Goal: Feedback & Contribution: Leave review/rating

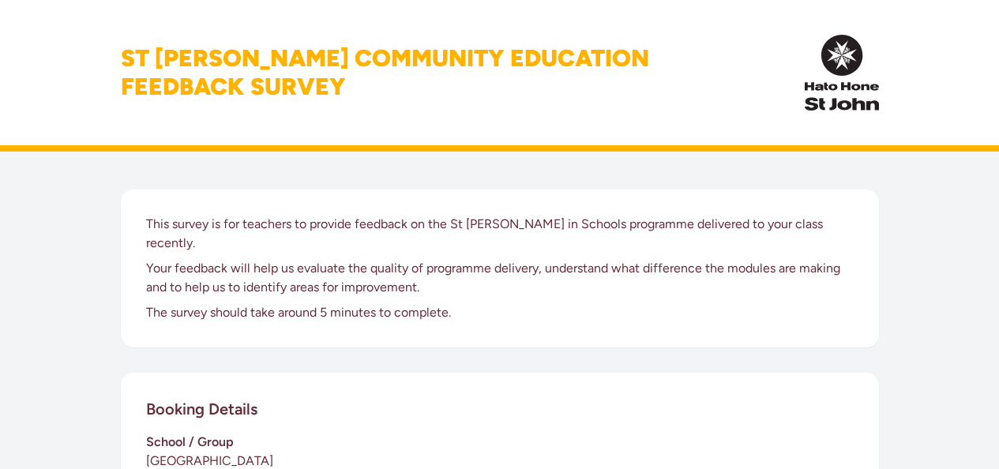
scroll to position [520, 0]
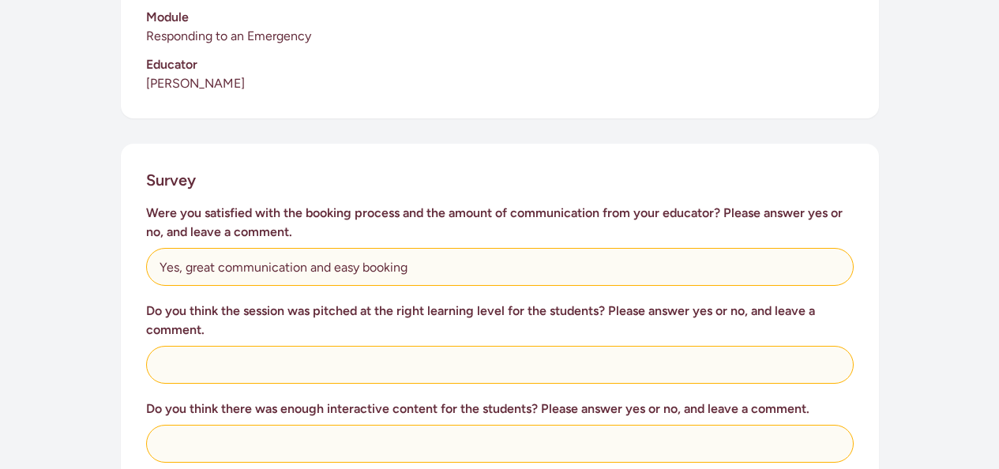
type input "Yes, great communication and easy booking"
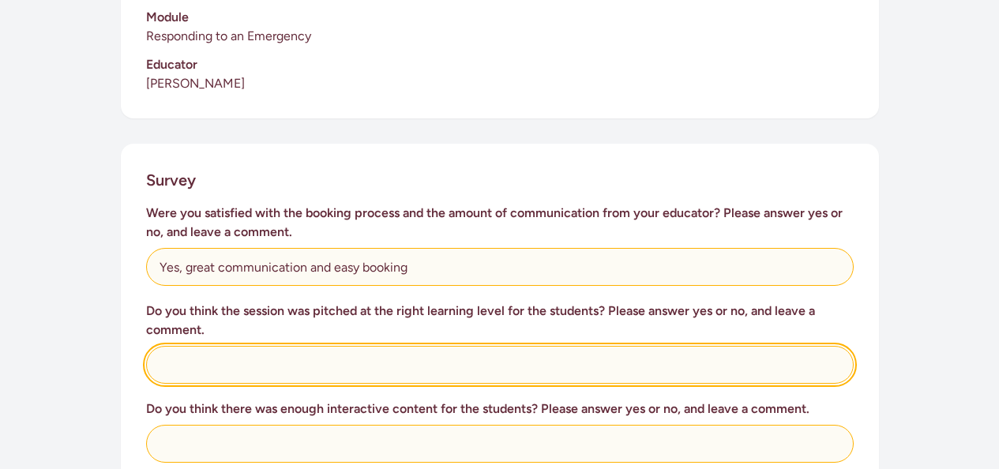
click at [410, 346] on input "text" at bounding box center [500, 365] width 708 height 38
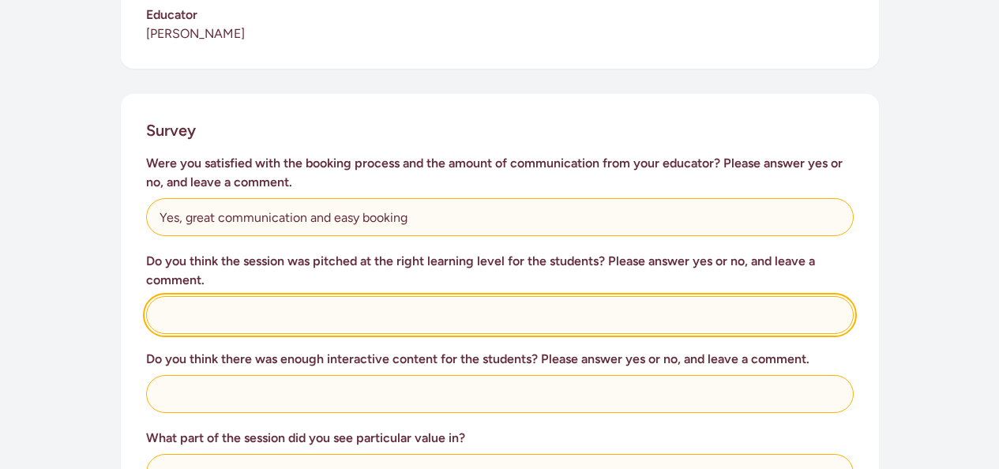
scroll to position [571, 0]
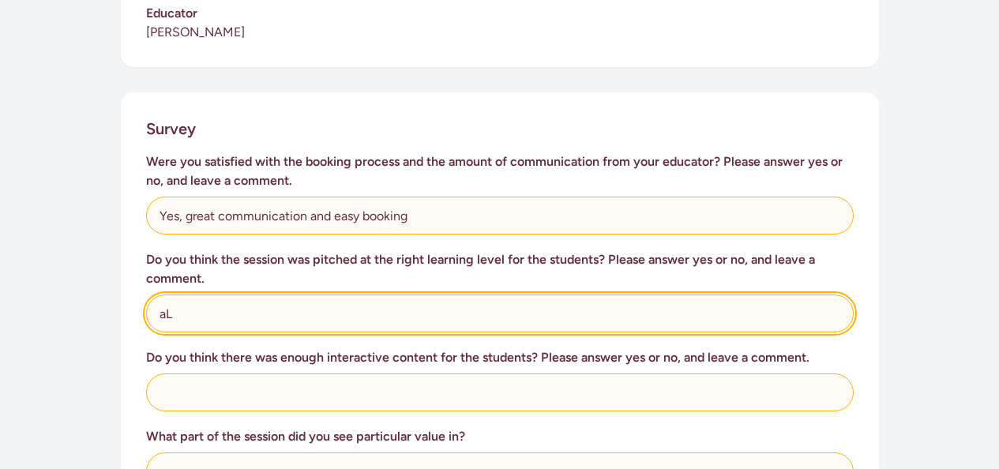
type input "a"
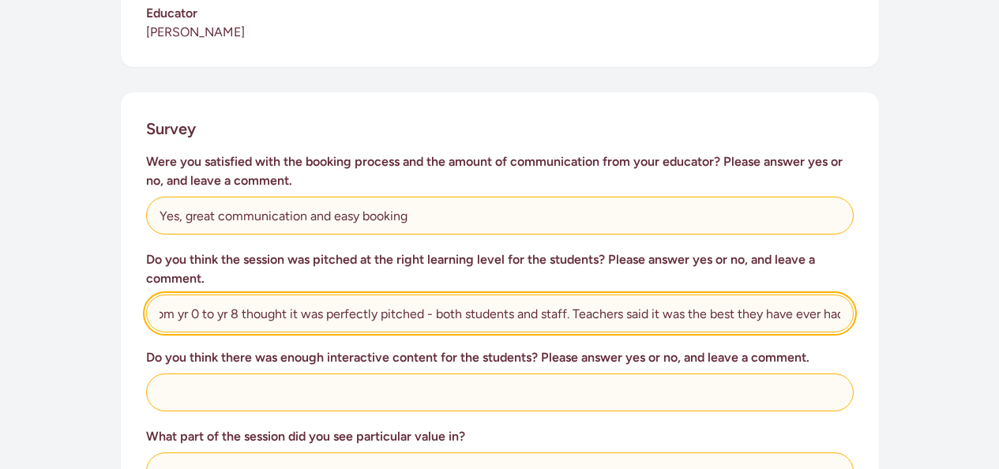
scroll to position [0, 96]
click at [700, 295] on input "All year groups from yr 0 to yr 8 thought it was perfectly pitched - both stude…" at bounding box center [500, 314] width 708 height 38
type input "All year groups from yr 0 to yr 8 thought it was perfectly pitched - both stude…"
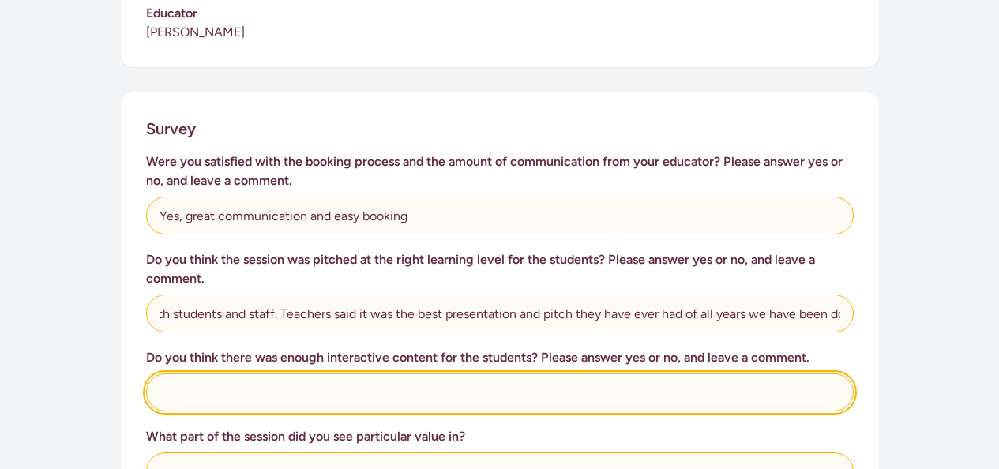
click at [506, 374] on input "text" at bounding box center [500, 393] width 708 height 38
type input "Yes, perfect."
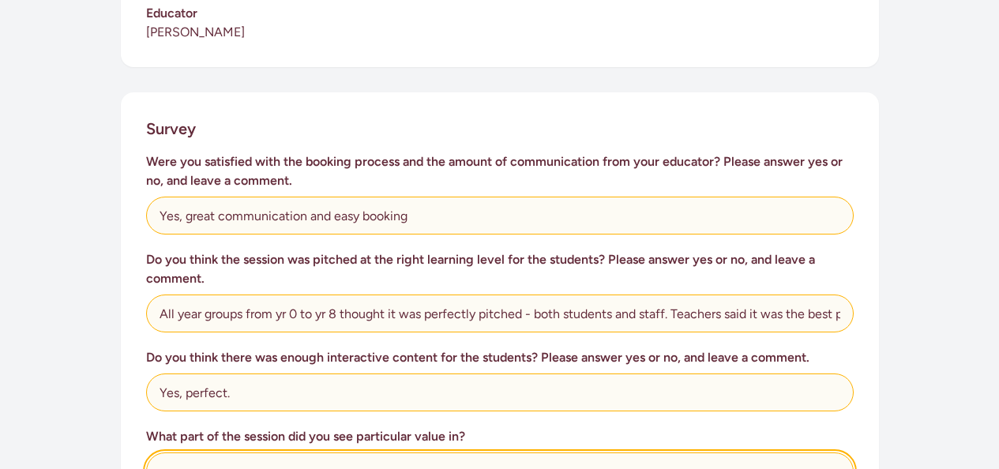
click at [457, 453] on input "text" at bounding box center [500, 472] width 708 height 38
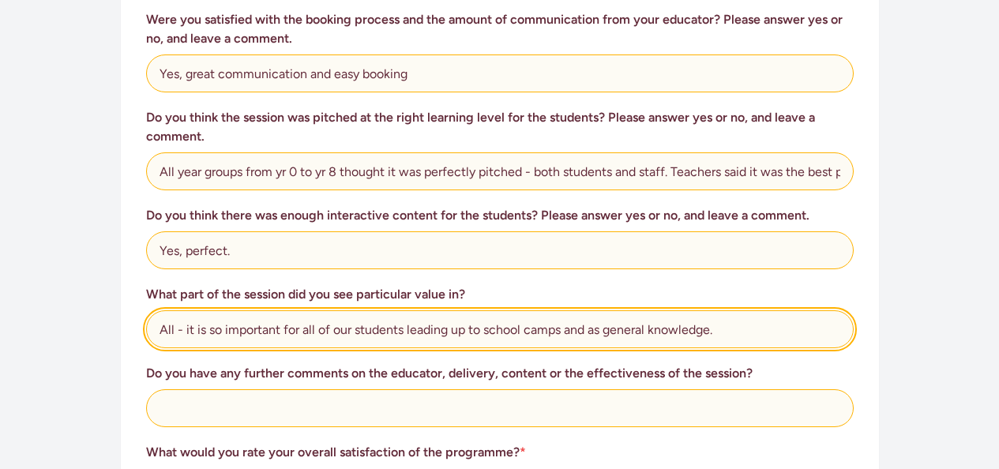
scroll to position [715, 0]
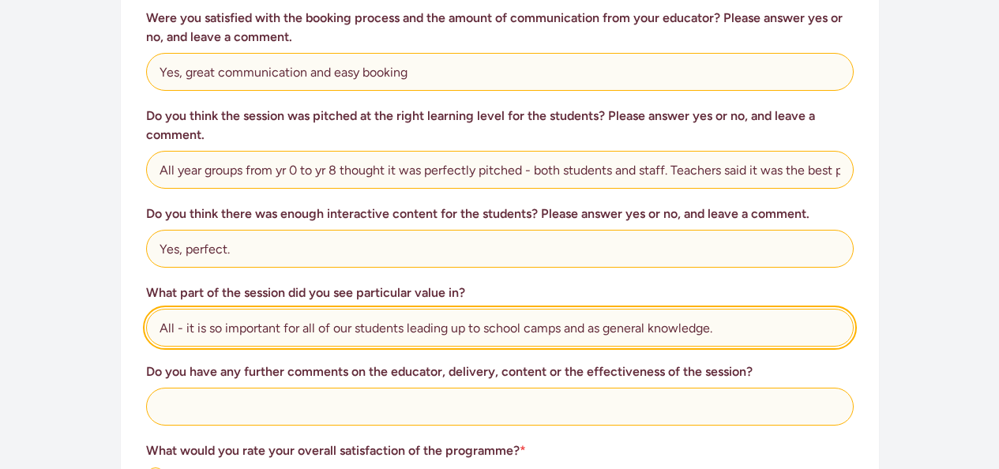
type input "All - it is so important for all of our students leading up to school camps and…"
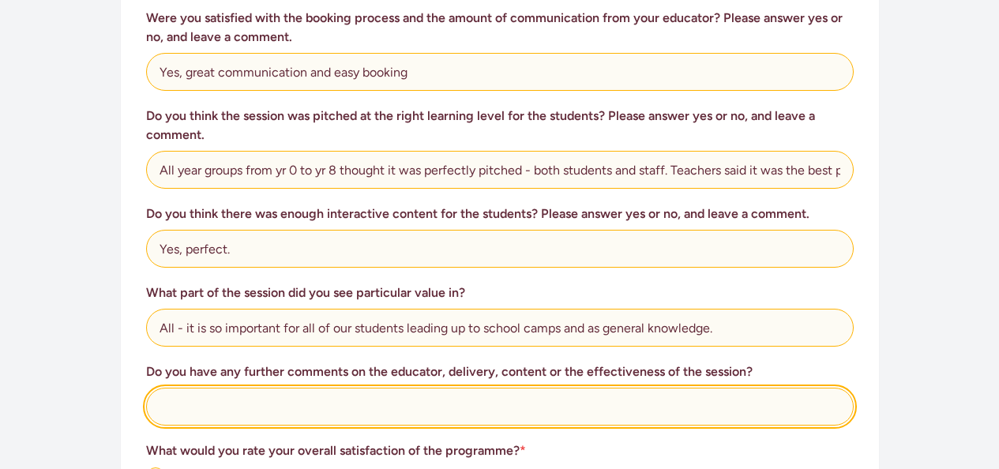
click at [371, 388] on input "text" at bounding box center [500, 407] width 708 height 38
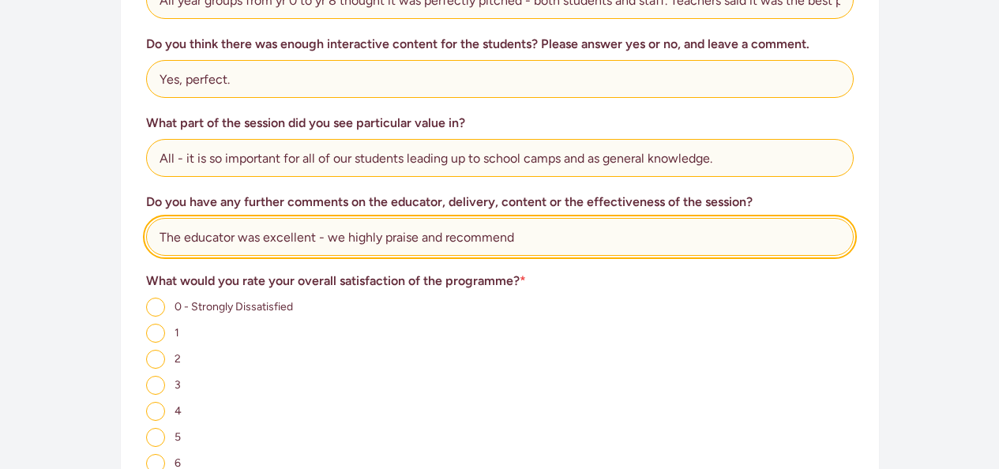
scroll to position [892, 0]
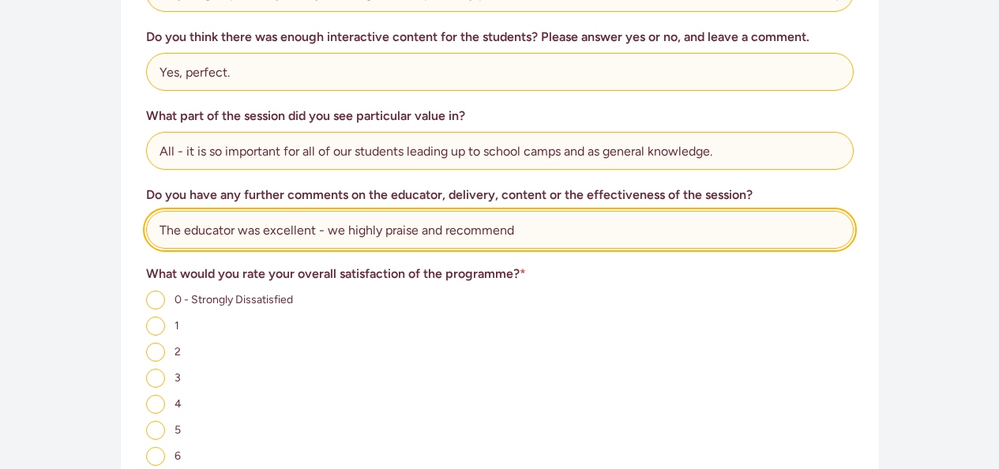
type input "The educator was excellent - we highly praise and recommend"
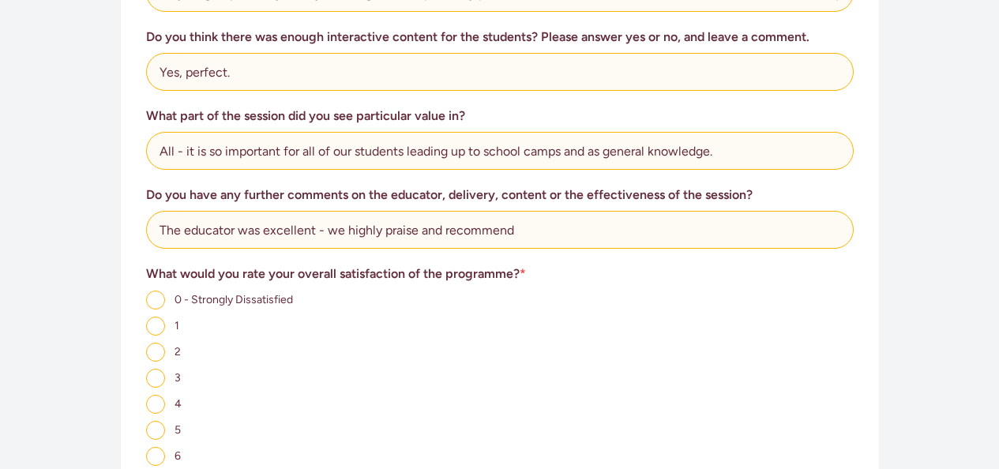
radio input "true"
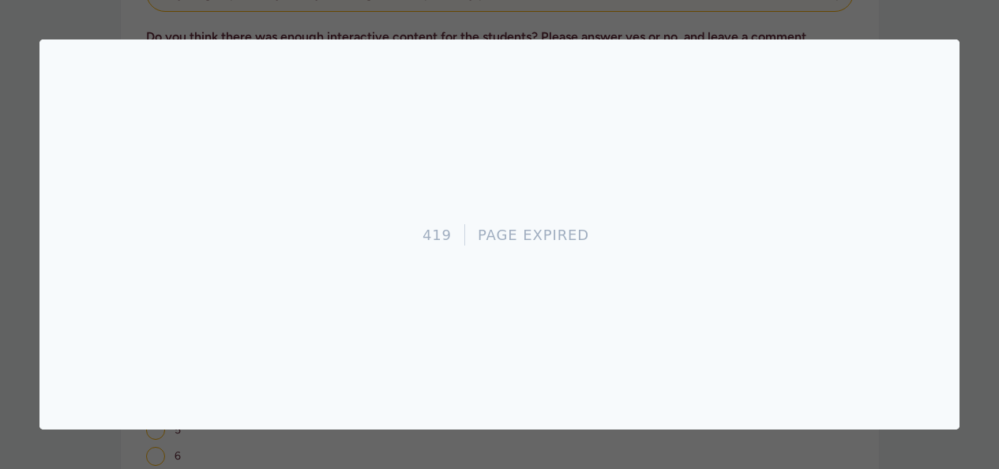
scroll to position [0, 0]
click at [601, 29] on div at bounding box center [499, 234] width 999 height 469
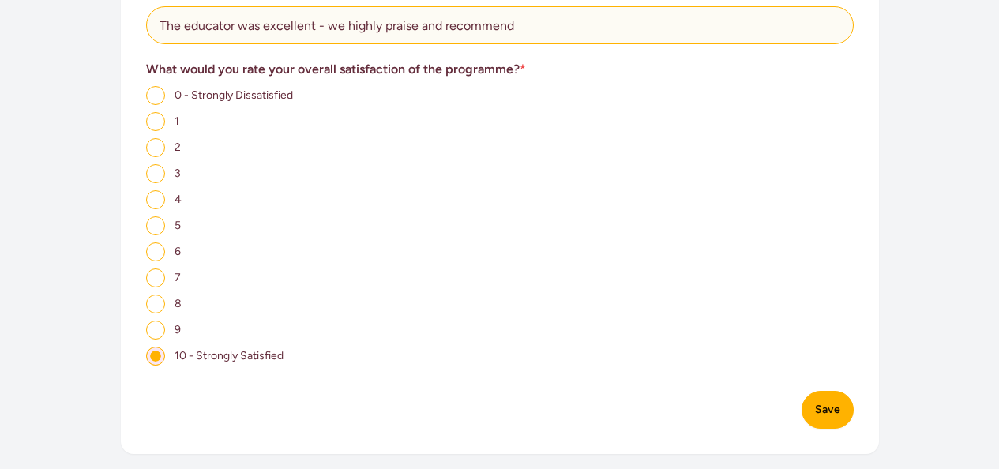
scroll to position [1066, 0]
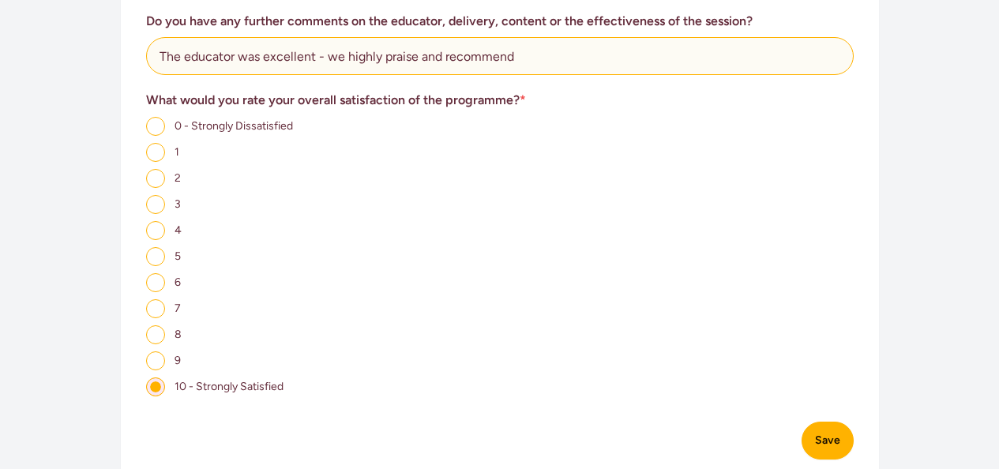
click at [802, 422] on button "Save" at bounding box center [828, 441] width 52 height 38
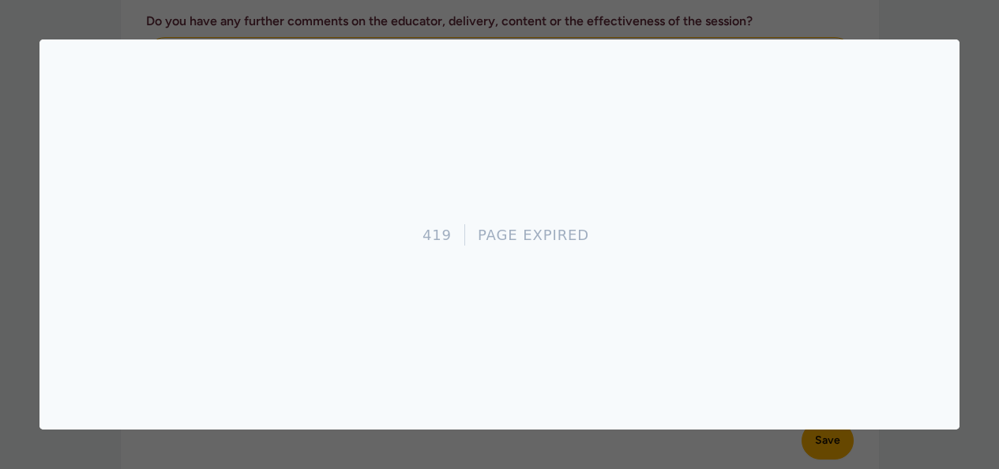
scroll to position [0, 0]
click at [657, 29] on div at bounding box center [499, 234] width 999 height 469
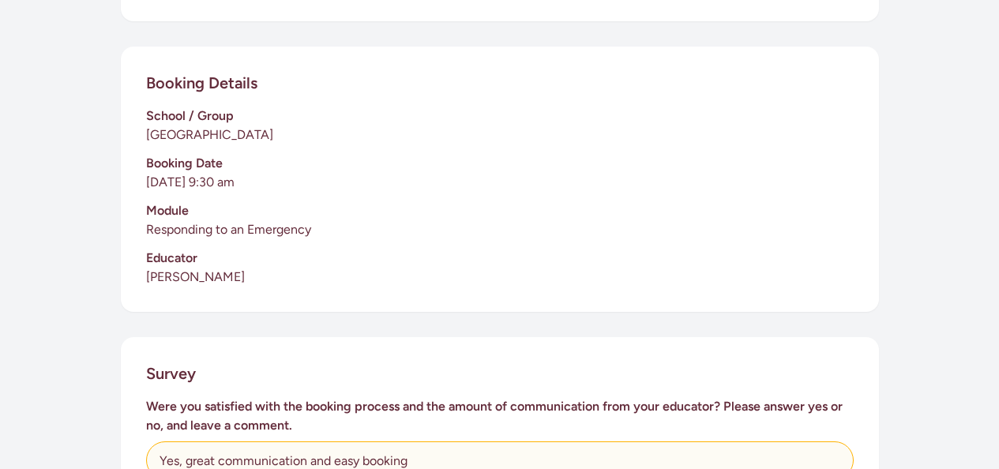
scroll to position [331, 0]
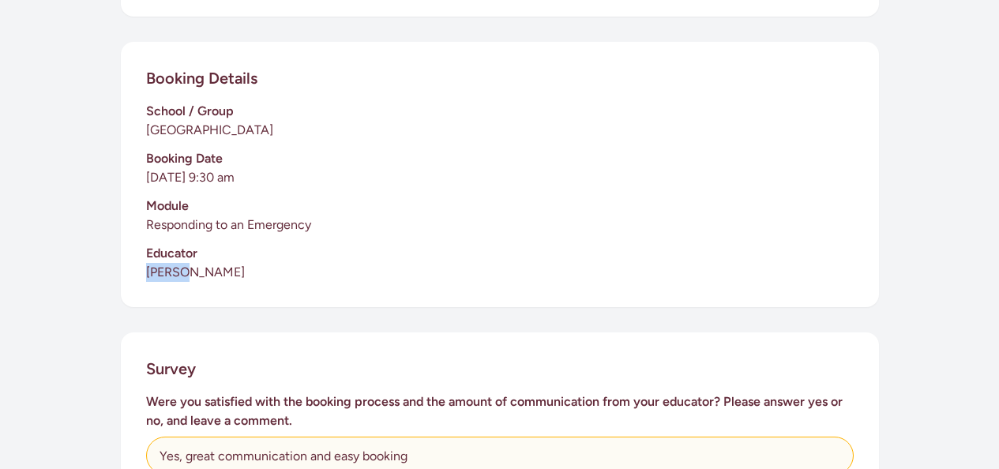
drag, startPoint x: 222, startPoint y: 181, endPoint x: 189, endPoint y: 181, distance: 33.2
click at [189, 181] on div "Booking Details School / Group Weedons School Booking Date 7 October 2025 at 9:…" at bounding box center [500, 174] width 758 height 265
copy p "Elysse"
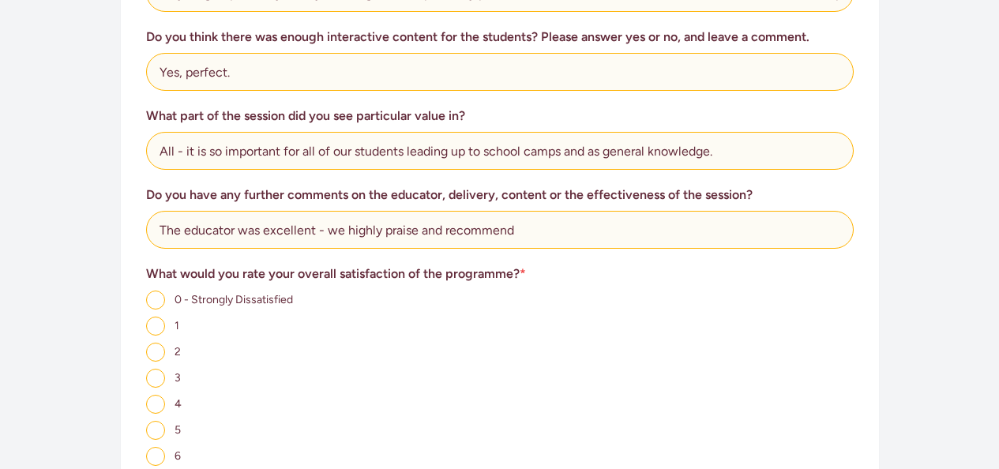
scroll to position [864, 0]
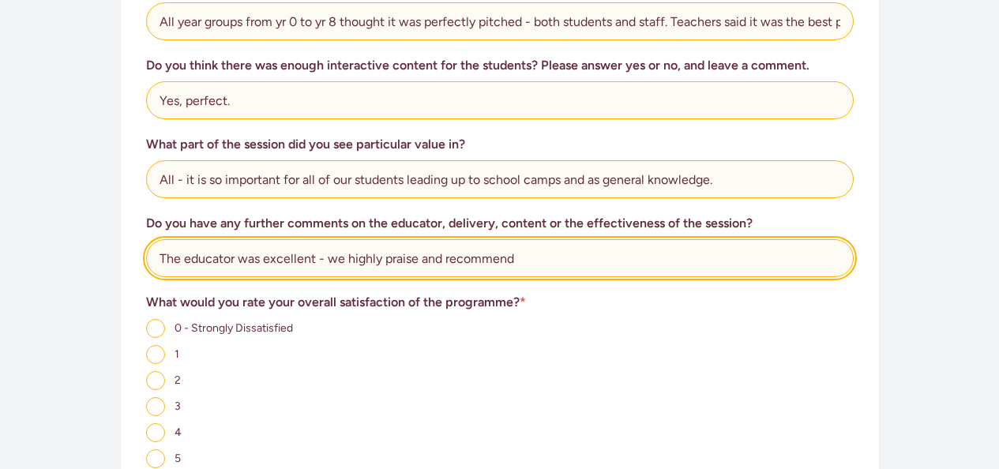
click at [271, 239] on input "The educator was excellent - we highly praise and recommend" at bounding box center [500, 258] width 708 height 38
paste input "Elysse"
drag, startPoint x: 404, startPoint y: 103, endPoint x: 381, endPoint y: 103, distance: 22.9
click at [381, 239] on input "The educator - Elysse was excellent - we highly praise and recommend" at bounding box center [500, 258] width 708 height 38
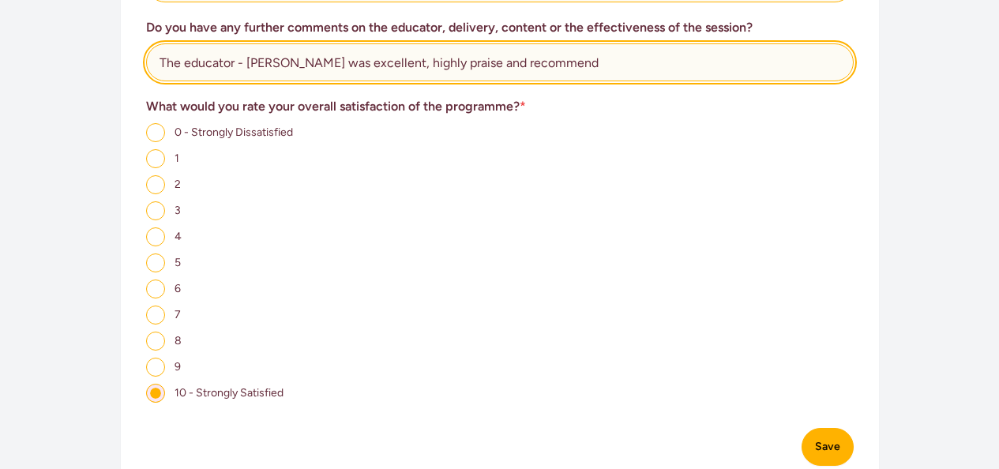
scroll to position [1057, 0]
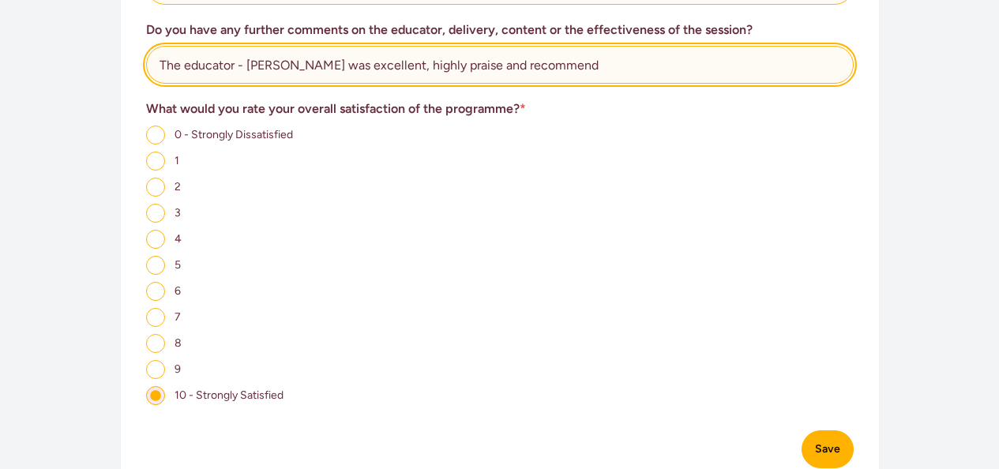
type input "The educator - Elysse was excellent, highly praise and recommend"
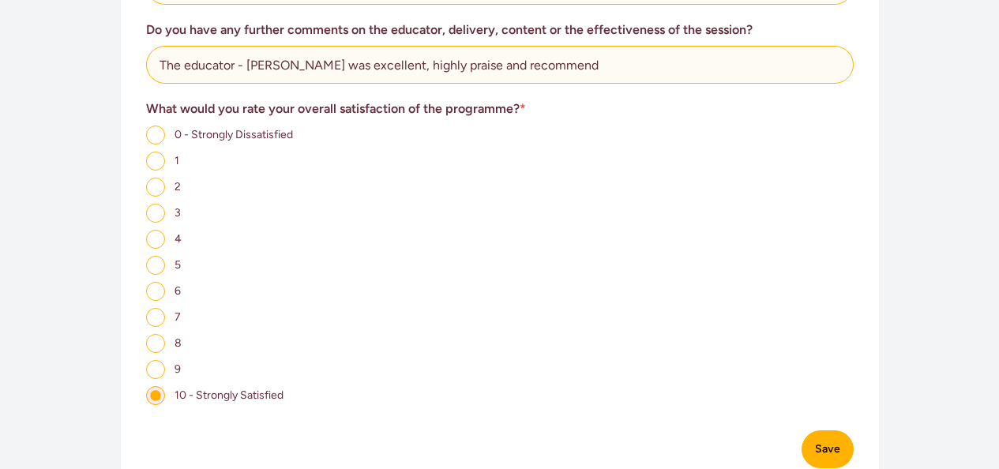
click at [604, 229] on div "4" at bounding box center [500, 239] width 708 height 20
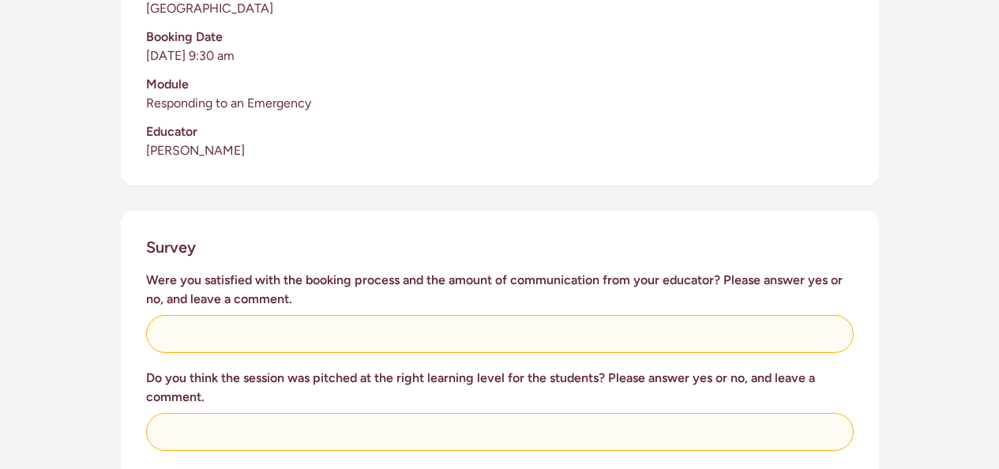
scroll to position [463, 0]
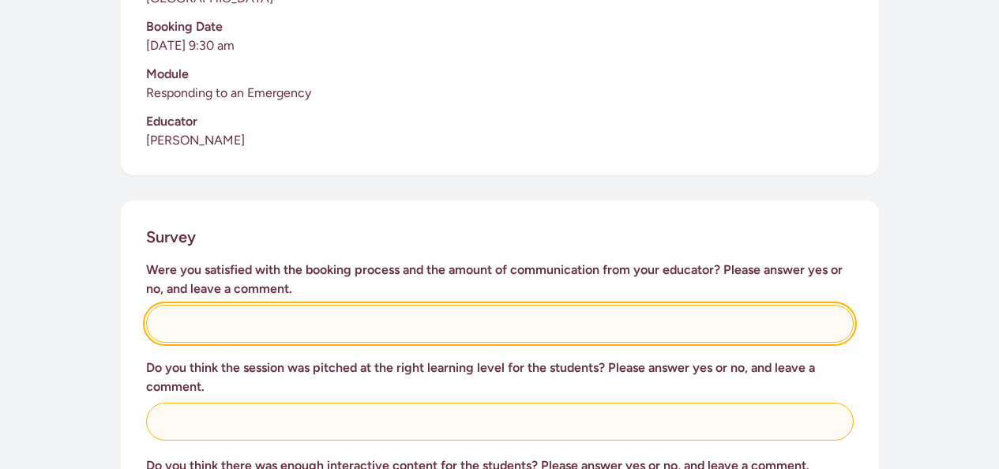
click at [374, 305] on input "text" at bounding box center [500, 324] width 708 height 38
type input "Yes - easy and great communication"
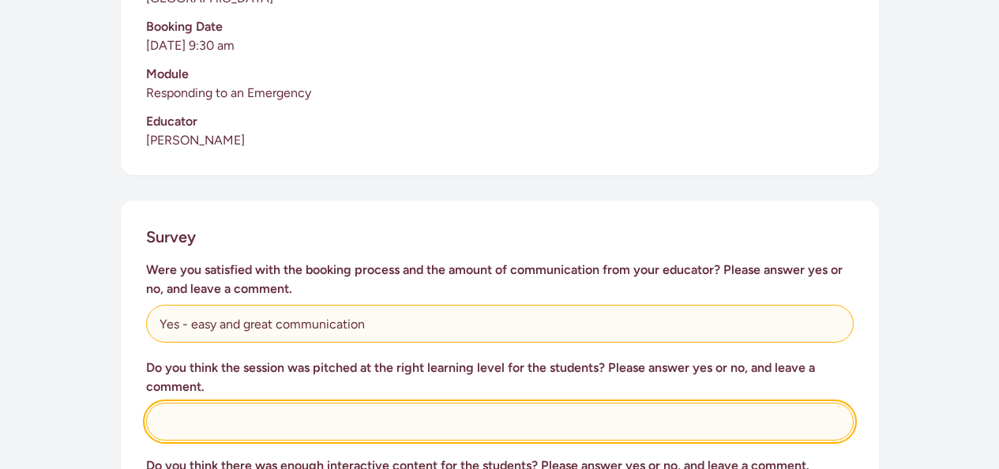
click at [336, 403] on input "text" at bounding box center [500, 422] width 708 height 38
click at [250, 403] on input "Perfect feom yr 0/1 to" at bounding box center [500, 422] width 708 height 38
click at [313, 403] on input "Perfect from yr 0/1 to" at bounding box center [500, 422] width 708 height 38
click at [520, 403] on input "Perfect from yr 0/1 to yr 8. This was the best it has ever been. Stdents all" at bounding box center [500, 422] width 708 height 38
click at [553, 403] on input "Perfect from yr 0/1 to yr 8. This was the best it has ever been. Students all" at bounding box center [500, 422] width 708 height 38
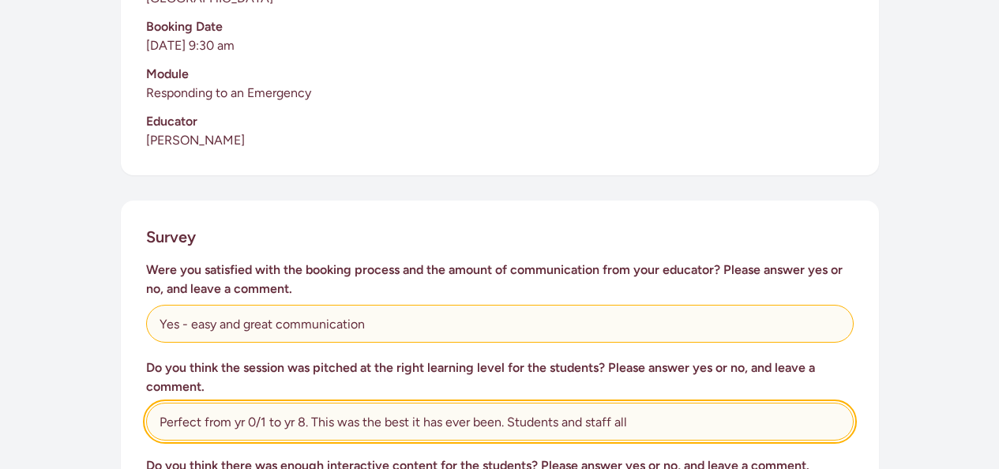
click at [631, 403] on input "Perfect from yr 0/1 to yr 8. This was the best it has ever been. Students and s…" at bounding box center [500, 422] width 708 height 38
type input "Perfect from yr 0/1 to yr 8. This was the best it has ever been. Students and s…"
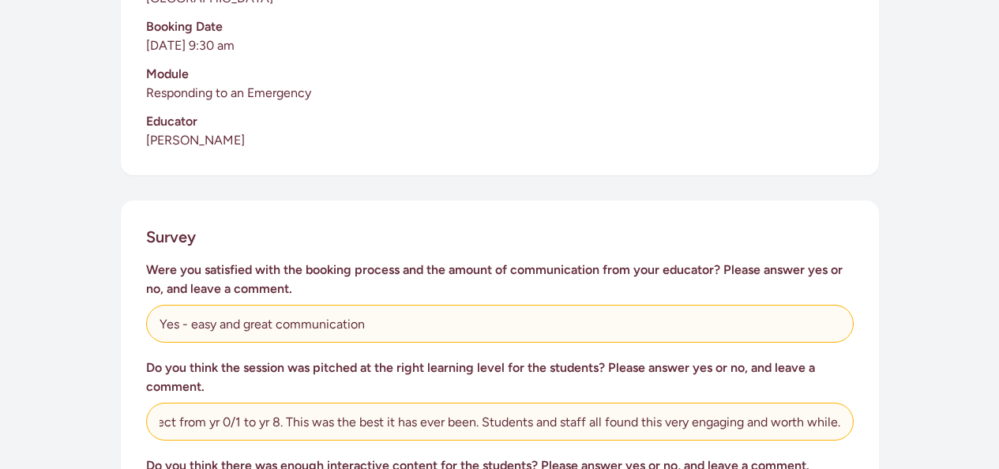
scroll to position [0, 0]
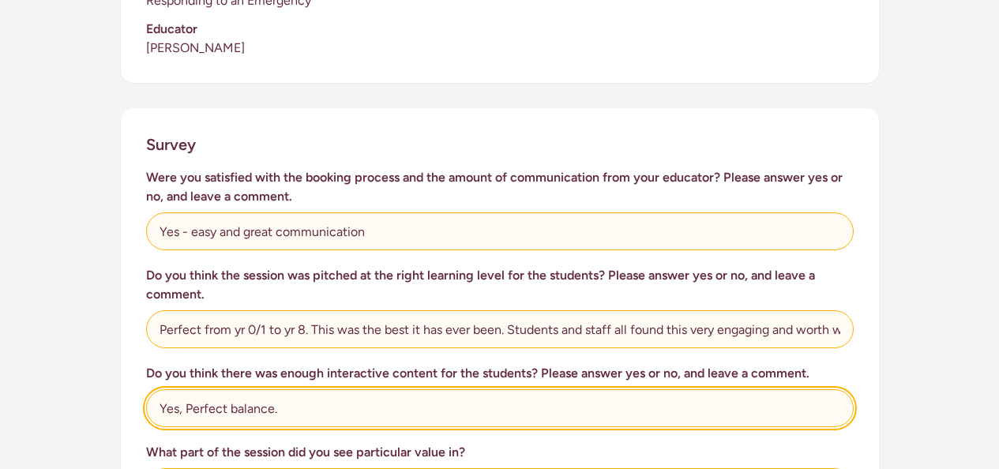
scroll to position [574, 0]
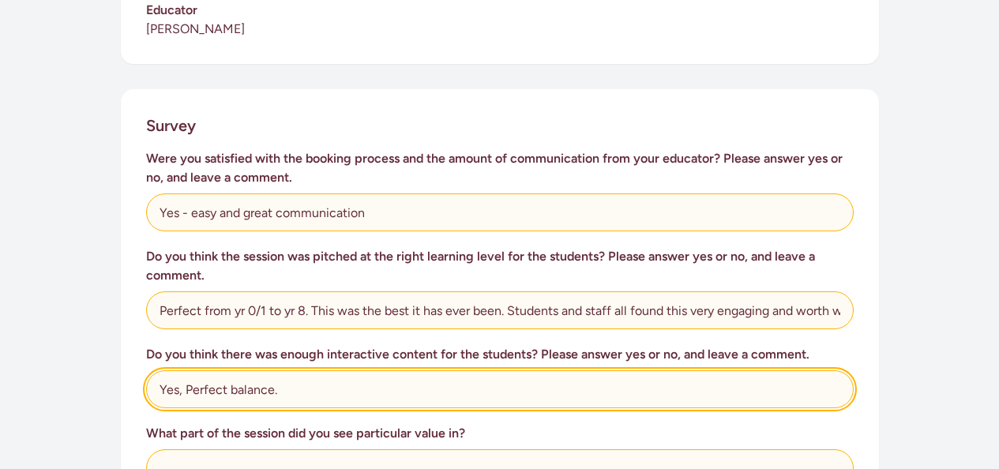
type input "Yes, Perfect balance."
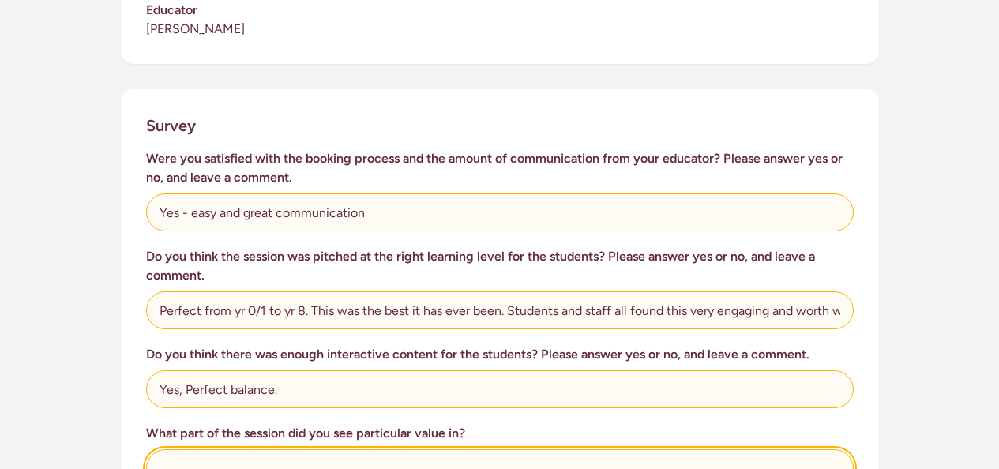
click at [262, 450] on input "text" at bounding box center [500, 469] width 708 height 38
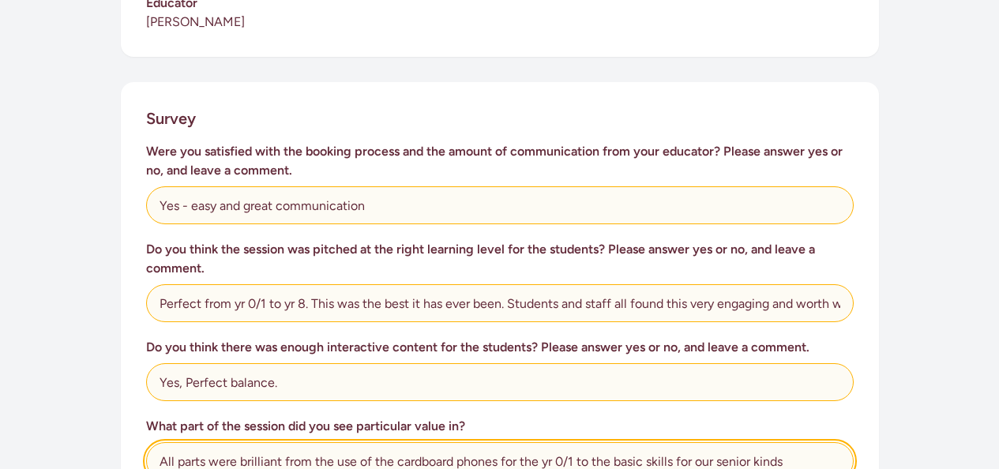
scroll to position [594, 0]
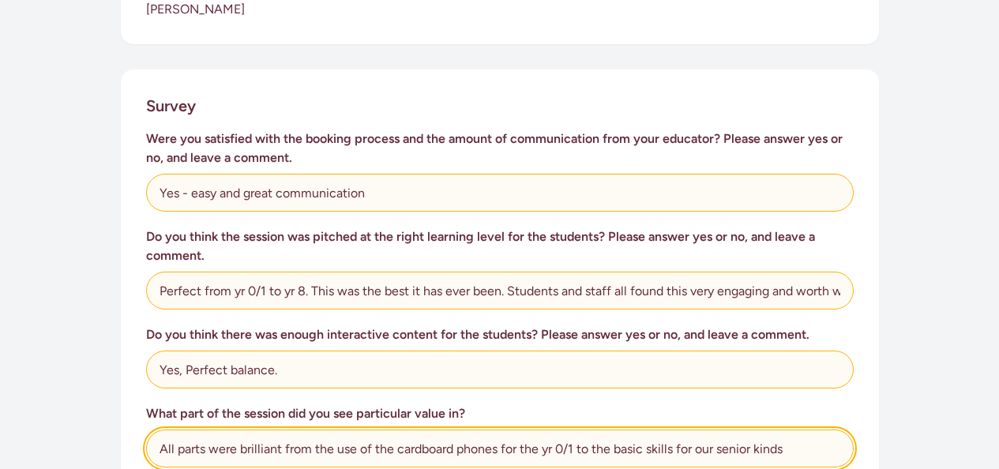
click at [738, 430] on input "All parts were brilliant from the use of the cardboard phones for the yr 0/1 to…" at bounding box center [500, 449] width 708 height 38
type input "All parts were brilliant from the use of the cardboard phones for the yr 0/1 to…"
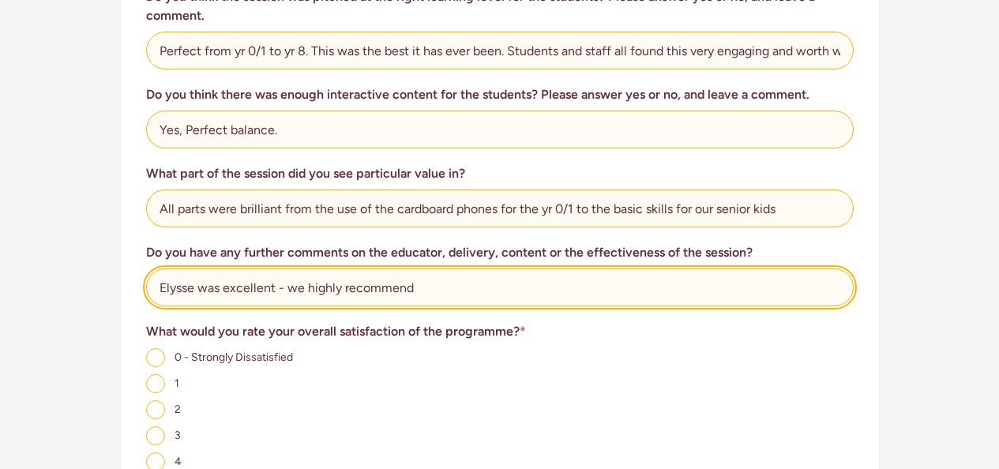
scroll to position [898, 0]
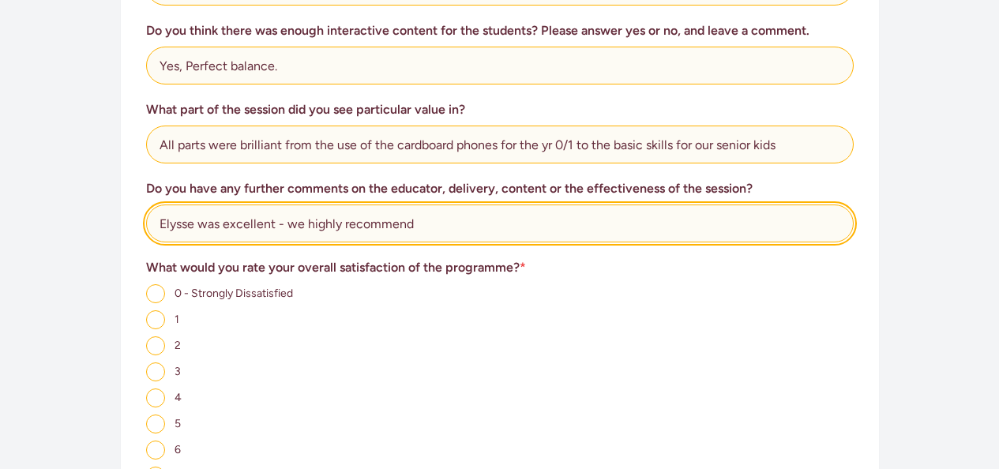
type input "Elysse was excellent - we highly recommend"
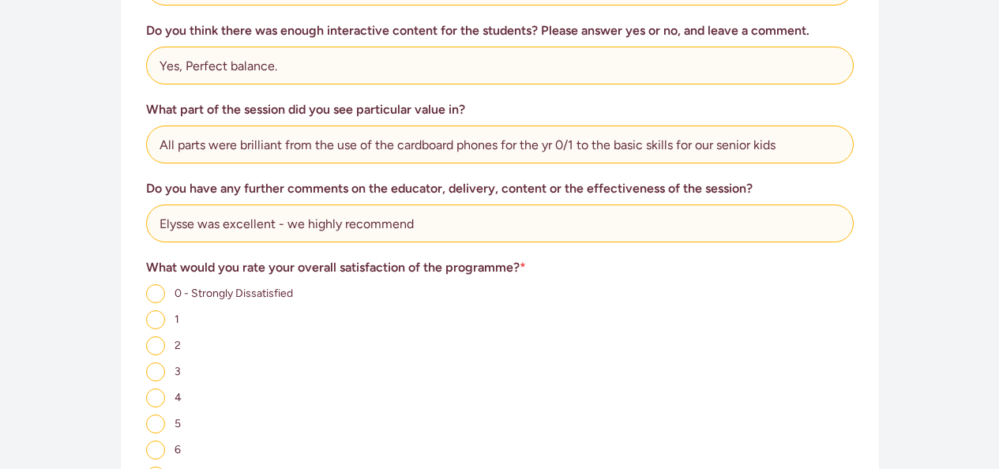
radio input "true"
